Goal: Task Accomplishment & Management: Use online tool/utility

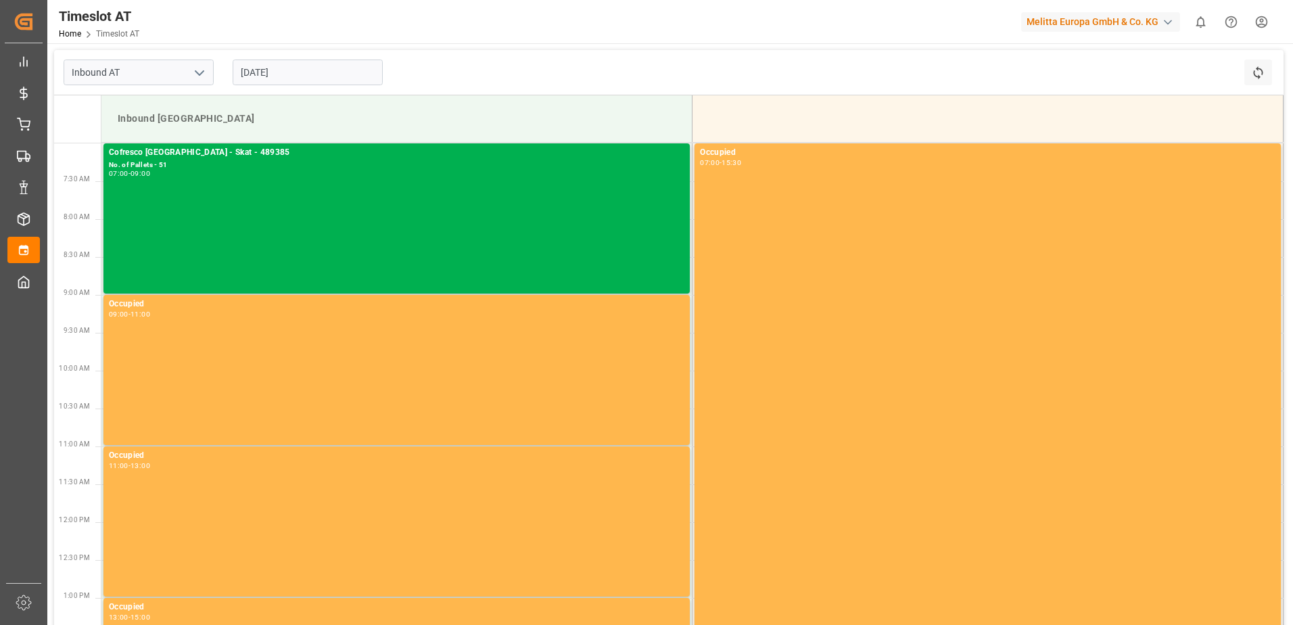
click at [261, 70] on input "[DATE]" at bounding box center [308, 72] width 150 height 26
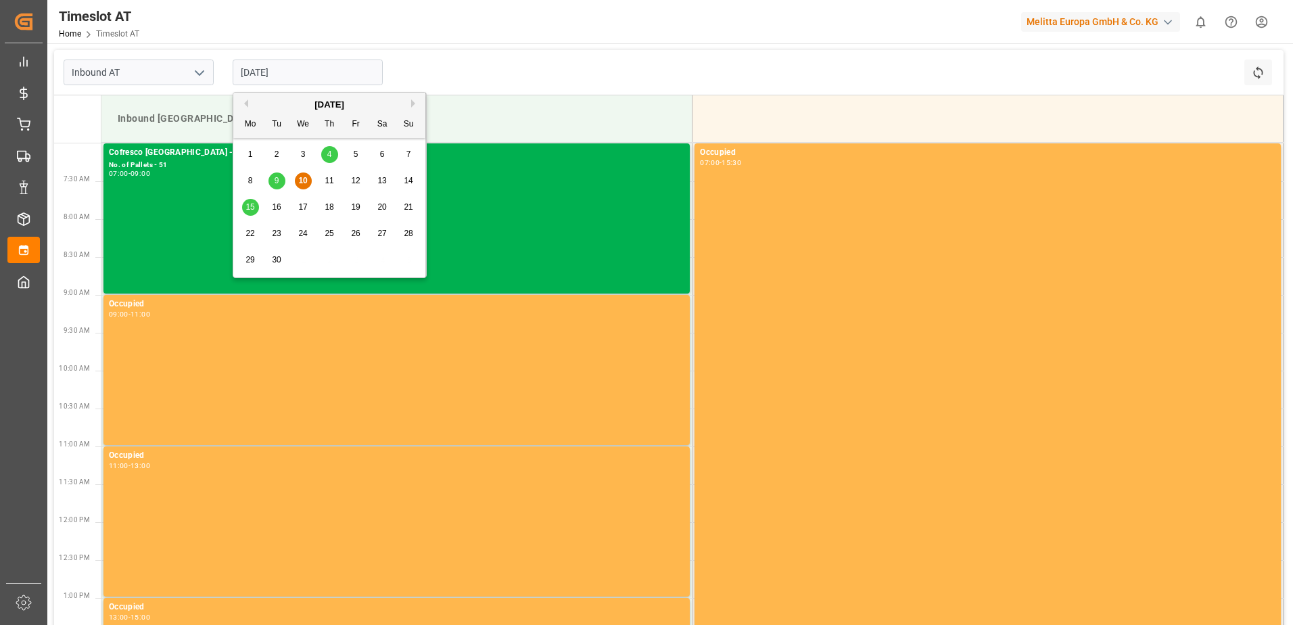
click at [277, 178] on span "9" at bounding box center [276, 180] width 5 height 9
type input "09.09.2025"
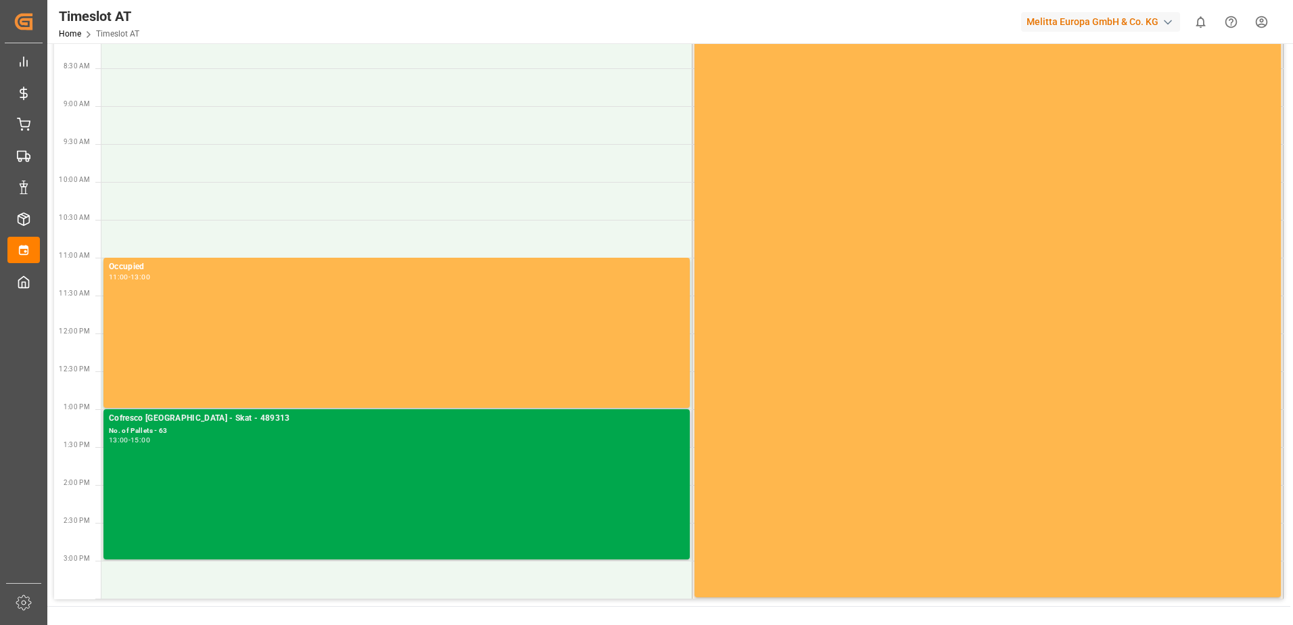
scroll to position [323, 0]
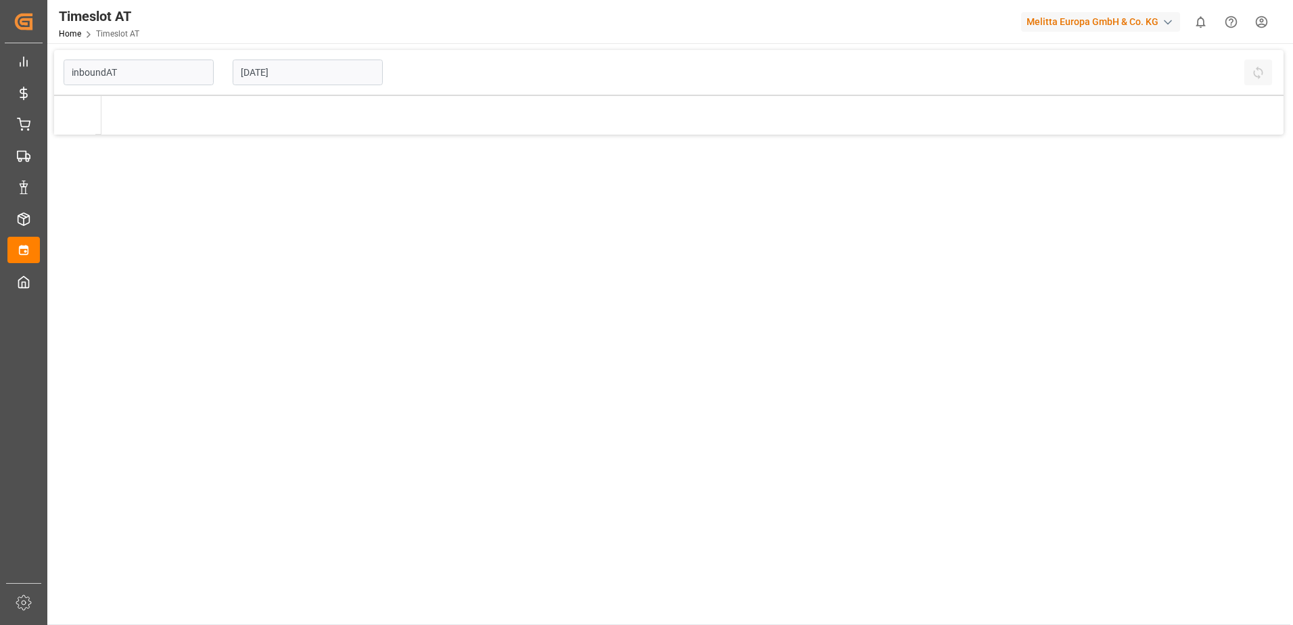
type input "Inbound AT"
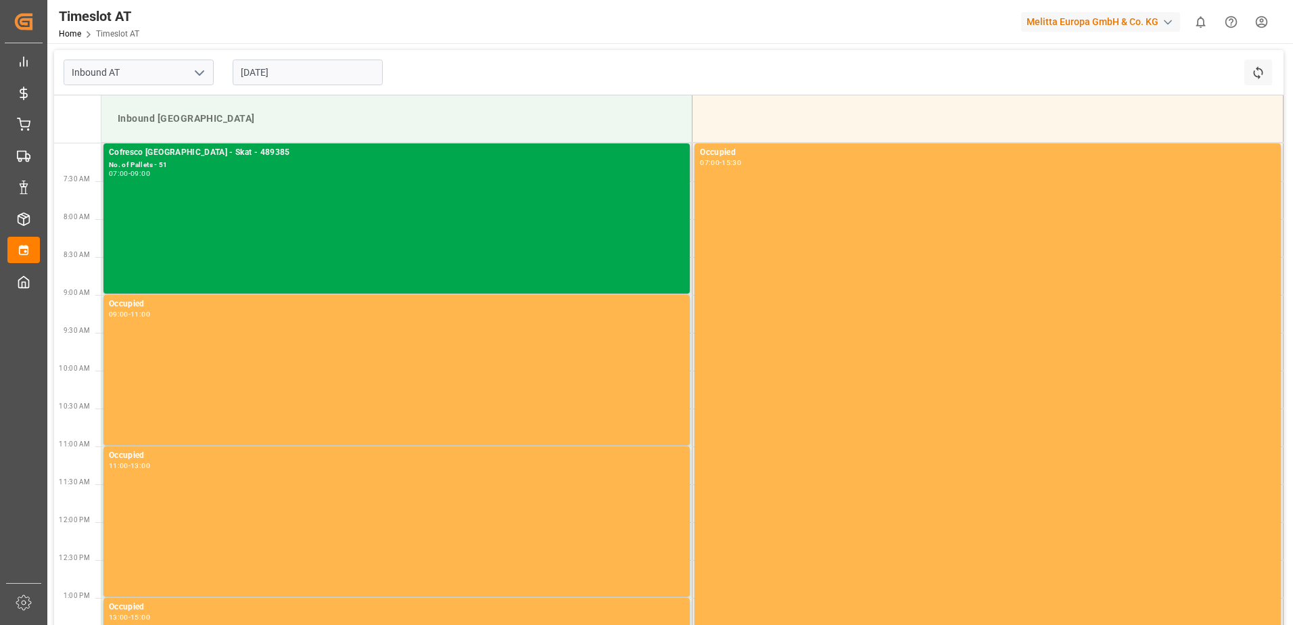
click at [226, 201] on div "Cofresco [GEOGRAPHIC_DATA] - Skat - 489385 No. of Pallets - 51 07:00 - 09:00" at bounding box center [396, 218] width 575 height 145
